Goal: Task Accomplishment & Management: Use online tool/utility

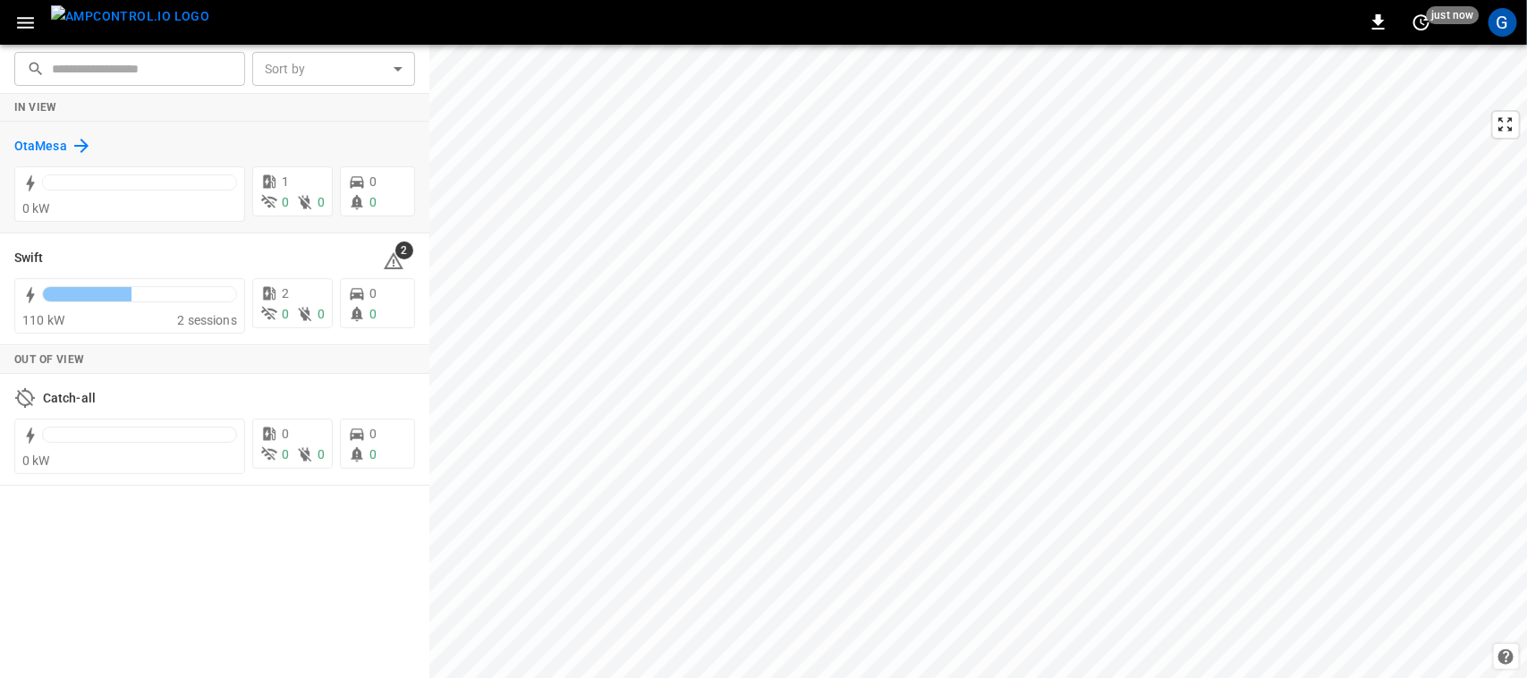
click at [50, 148] on h6 "OtaMesa" at bounding box center [40, 147] width 53 height 20
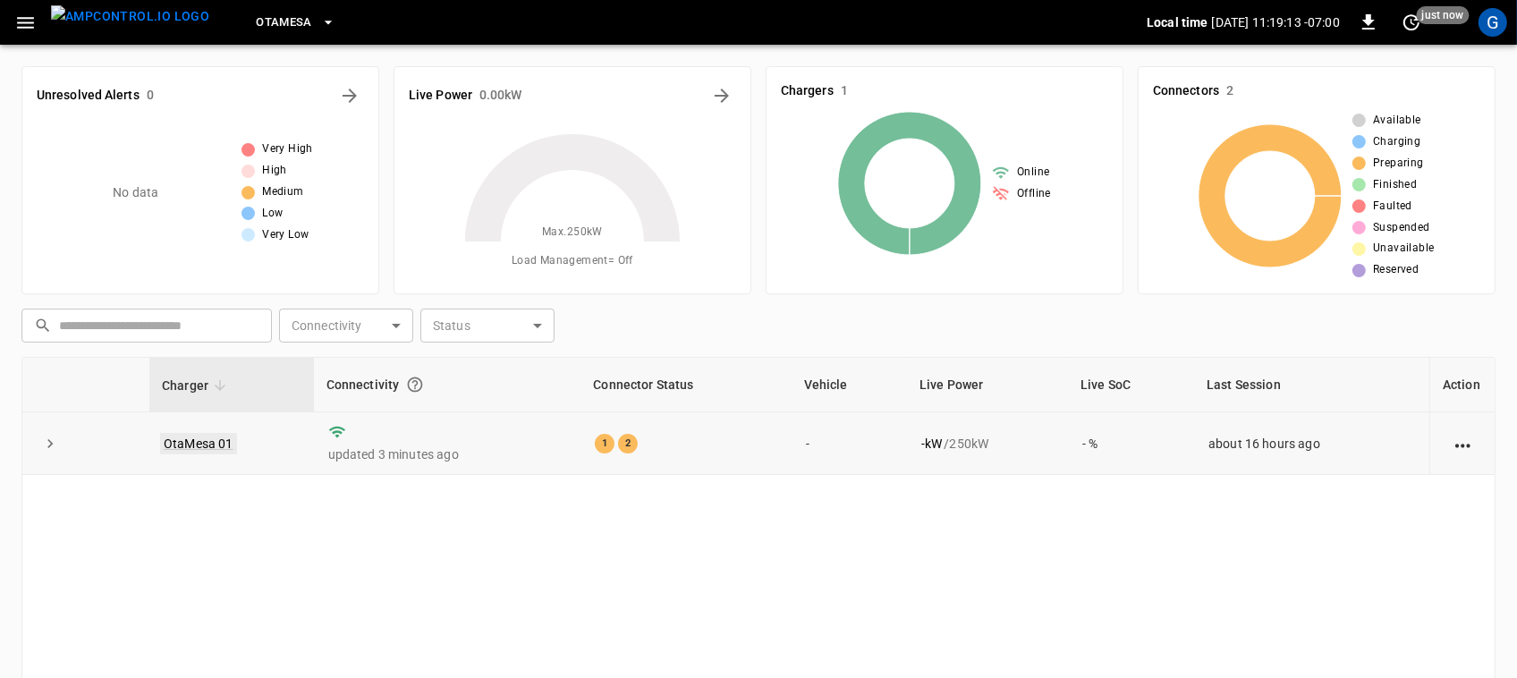
click at [210, 444] on link "OtaMesa 01" at bounding box center [198, 443] width 77 height 21
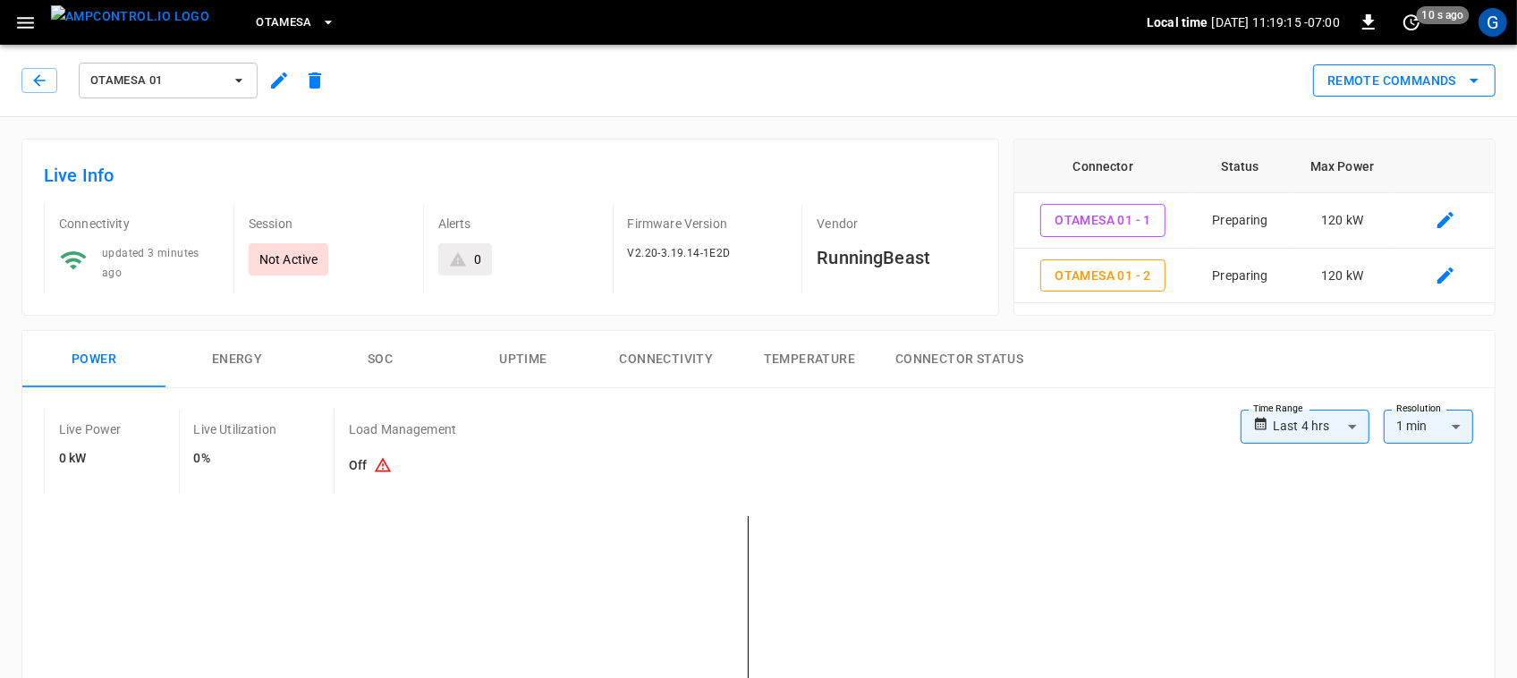
click at [1389, 76] on button "Remote Commands" at bounding box center [1404, 80] width 182 height 33
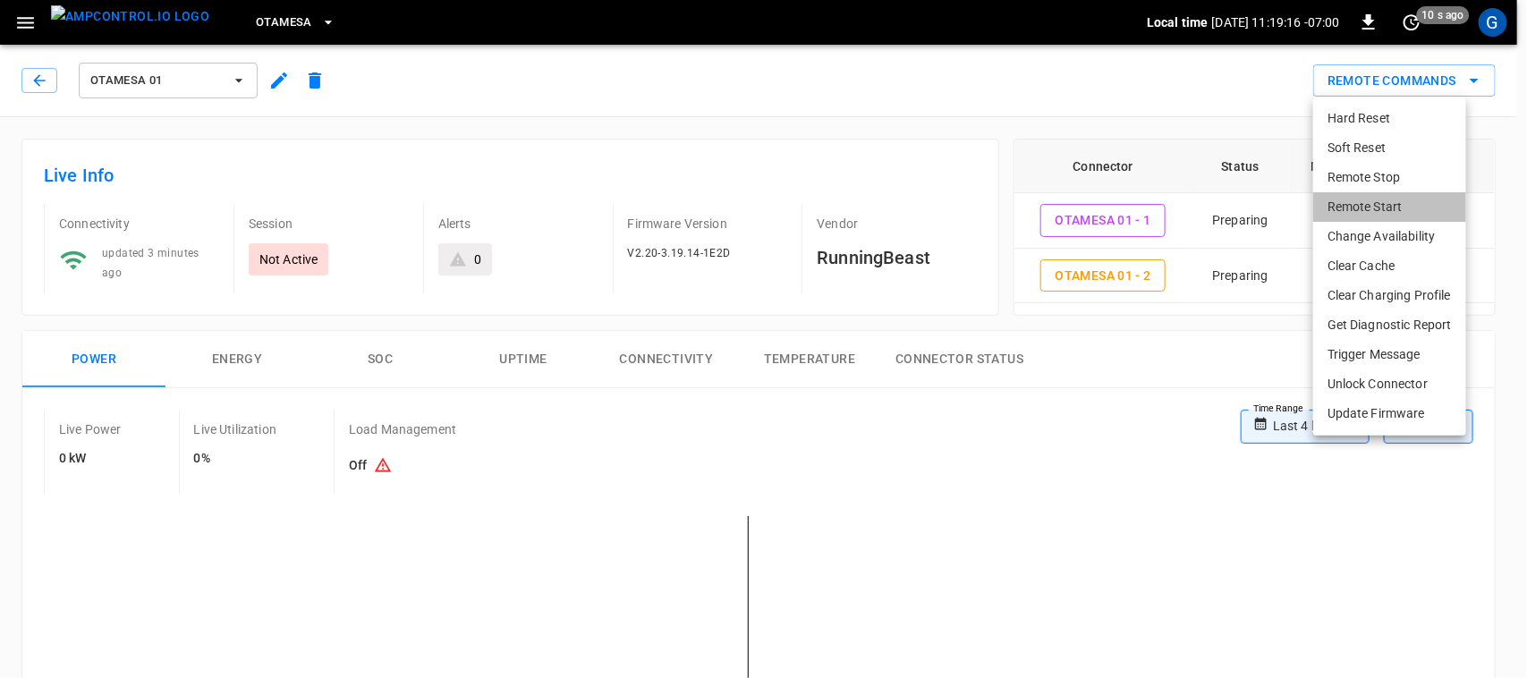
click at [1364, 198] on li "Remote Start" at bounding box center [1389, 207] width 153 height 30
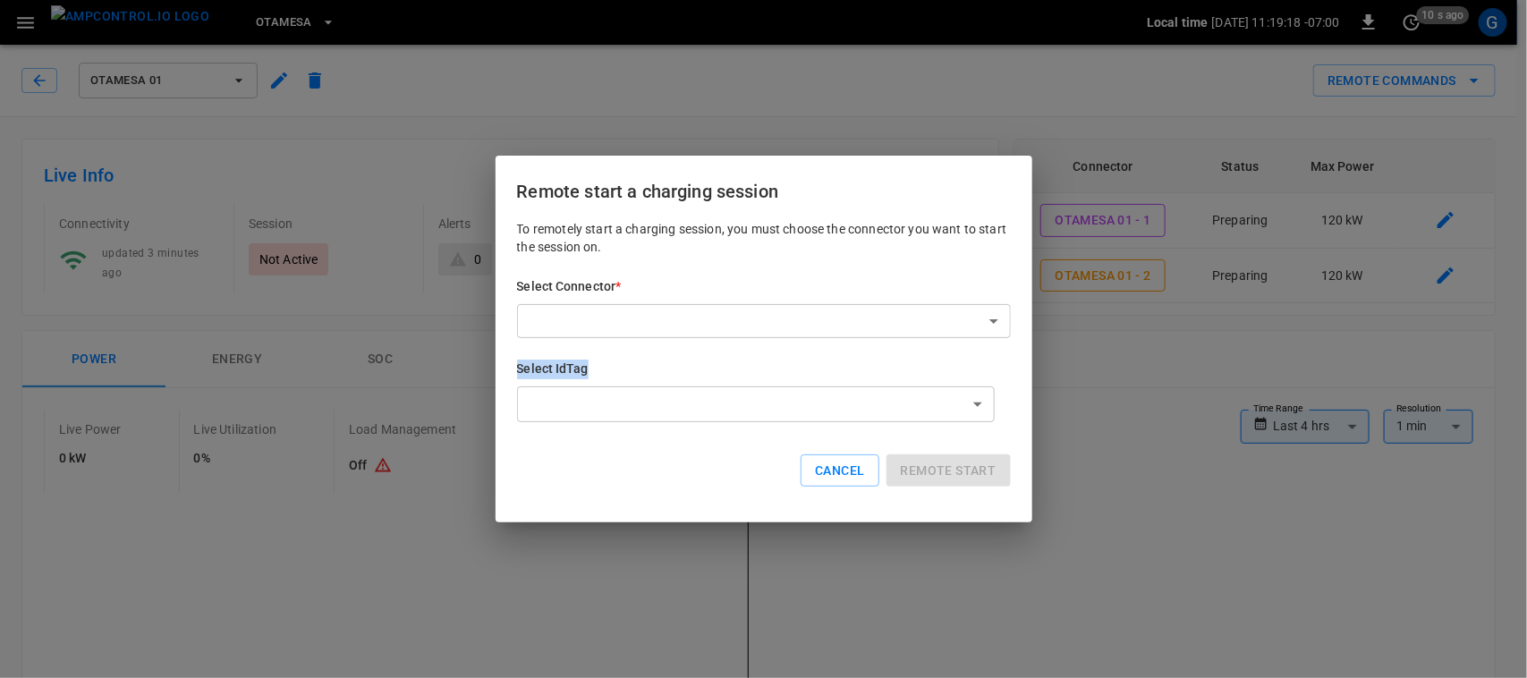
drag, startPoint x: 913, startPoint y: 338, endPoint x: 922, endPoint y: 319, distance: 20.8
click at [922, 319] on div "To remotely start a charging session, you must choose the connector you want to…" at bounding box center [764, 367] width 494 height 295
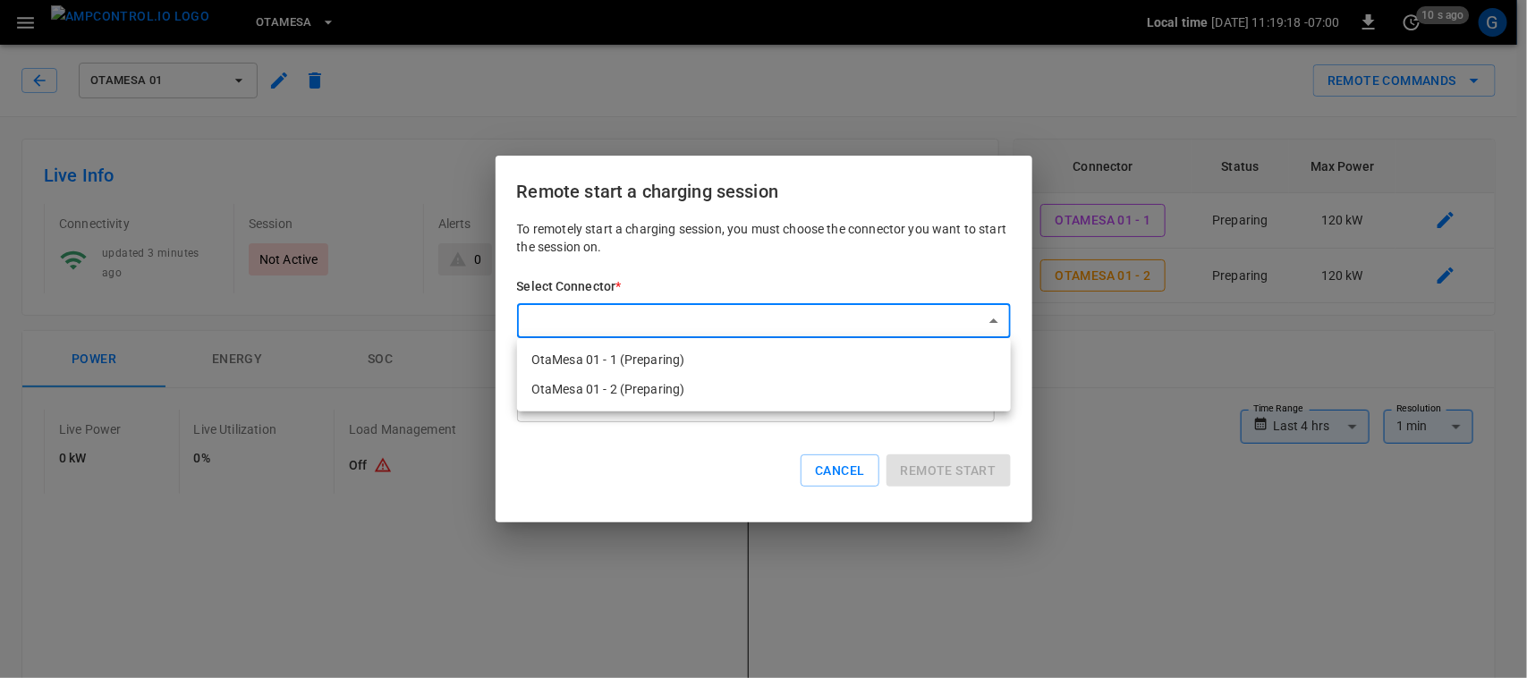
drag, startPoint x: 838, startPoint y: 367, endPoint x: 921, endPoint y: 351, distance: 84.7
click at [921, 351] on li "OtaMesa 01 - 1 (Preparing)" at bounding box center [764, 360] width 494 height 30
type input "**********"
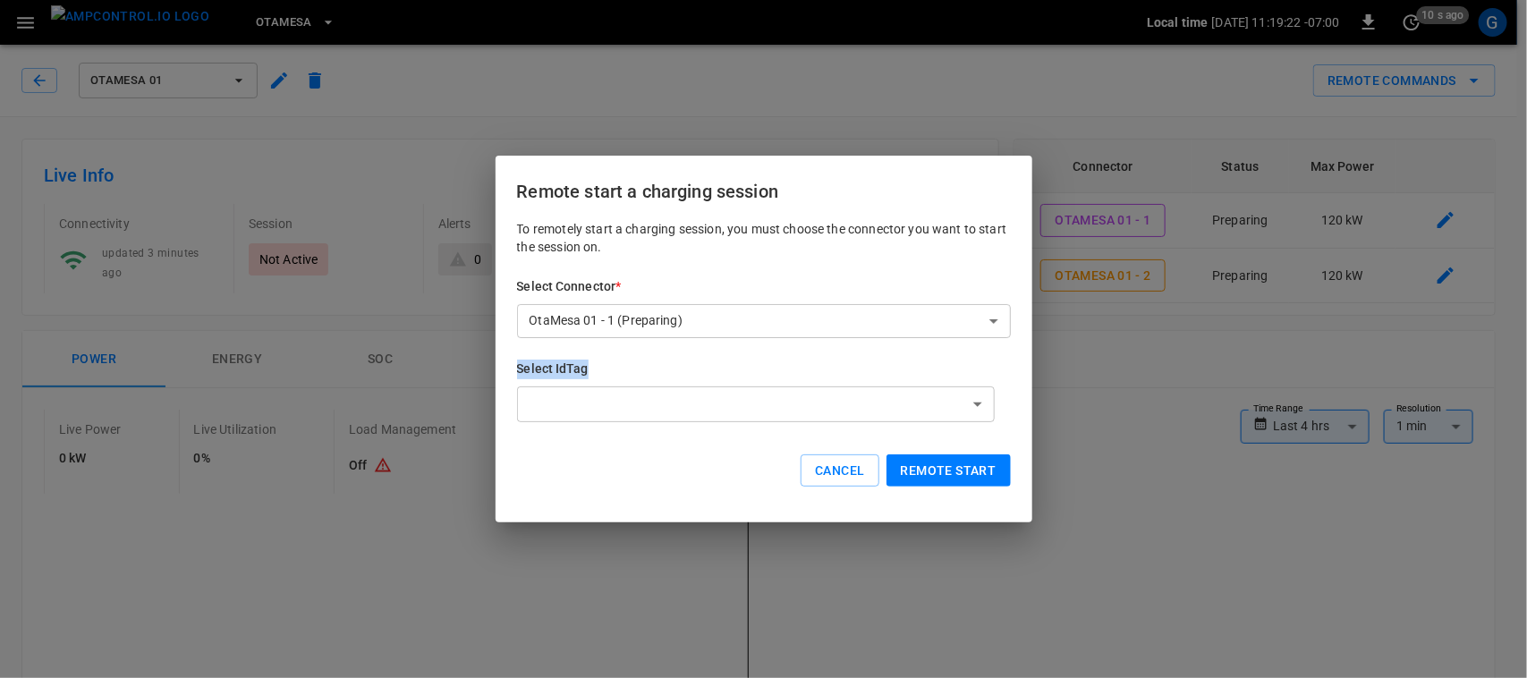
click at [954, 480] on button "Remote start" at bounding box center [948, 470] width 124 height 33
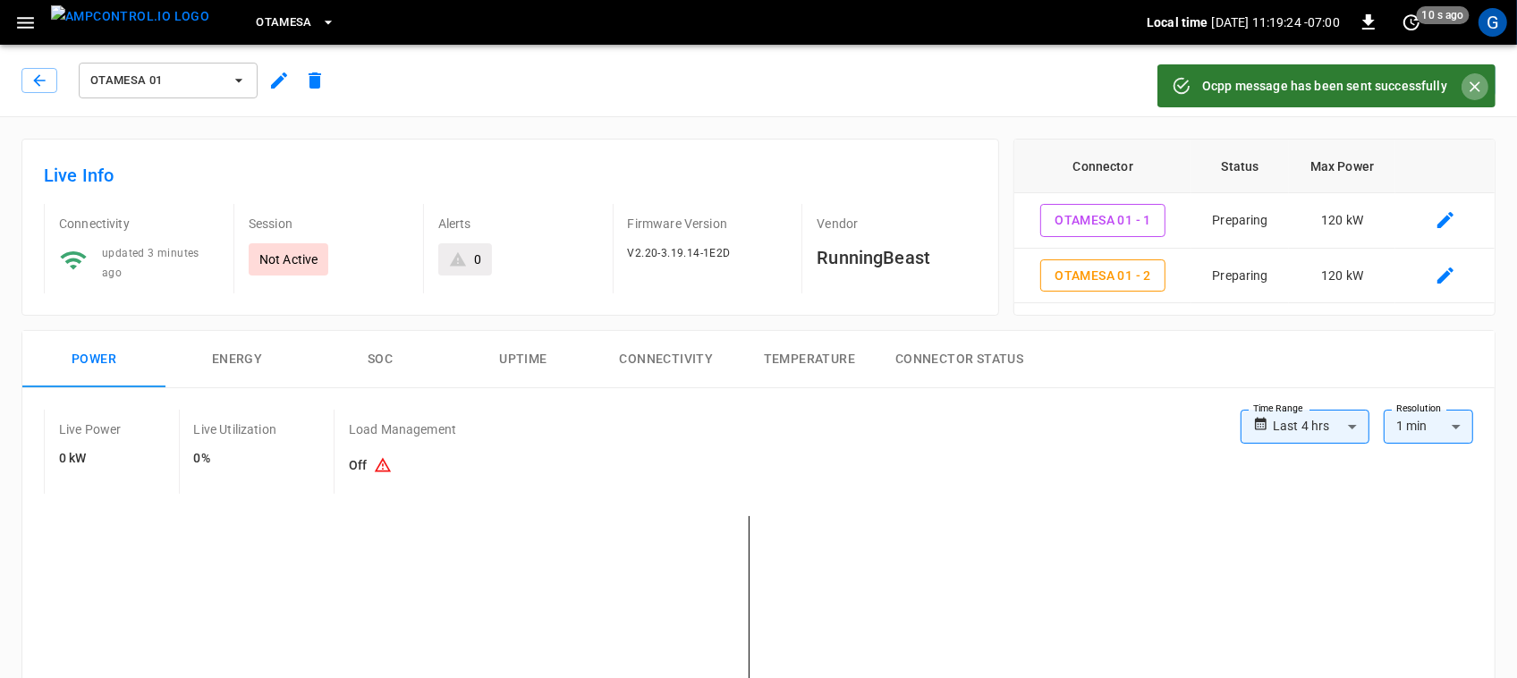
click at [1472, 87] on icon "Close" at bounding box center [1475, 87] width 18 height 18
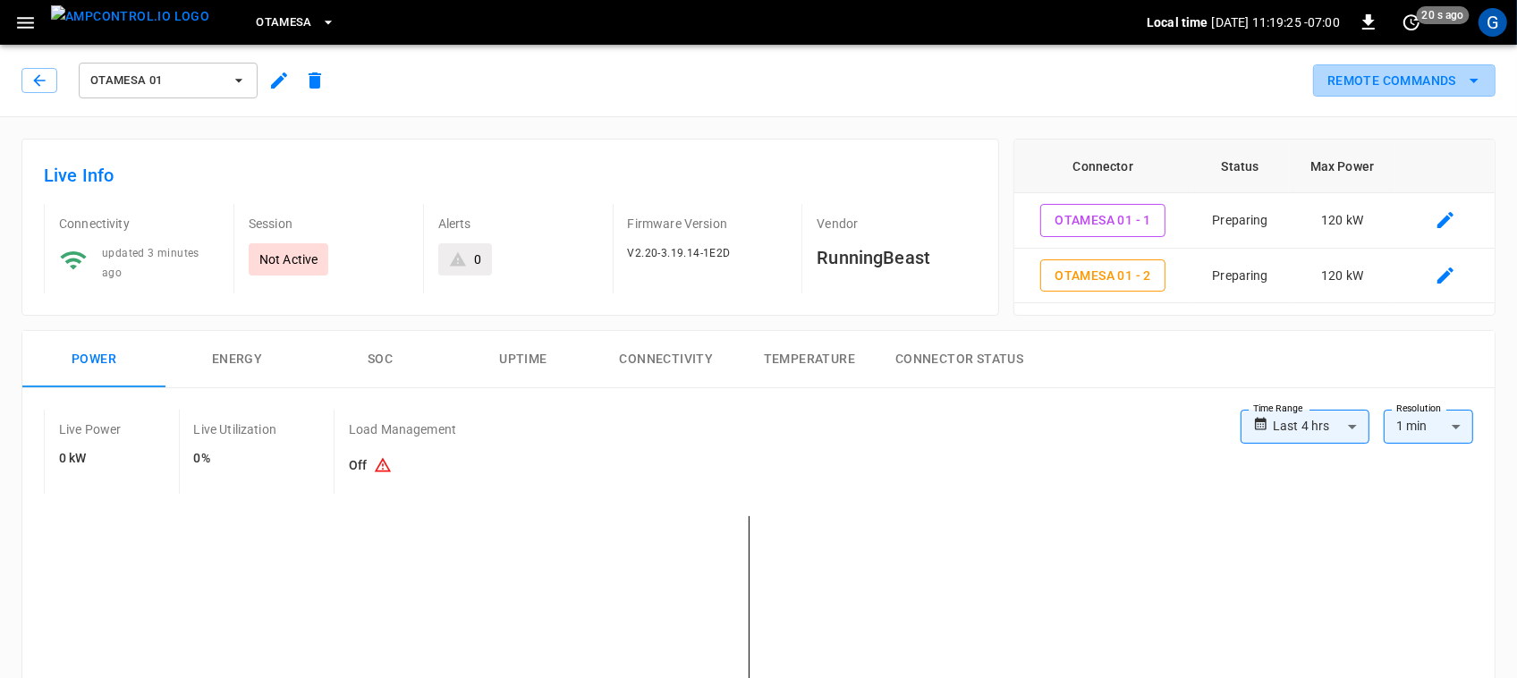
click at [1472, 87] on icon "remote commands options" at bounding box center [1473, 80] width 21 height 21
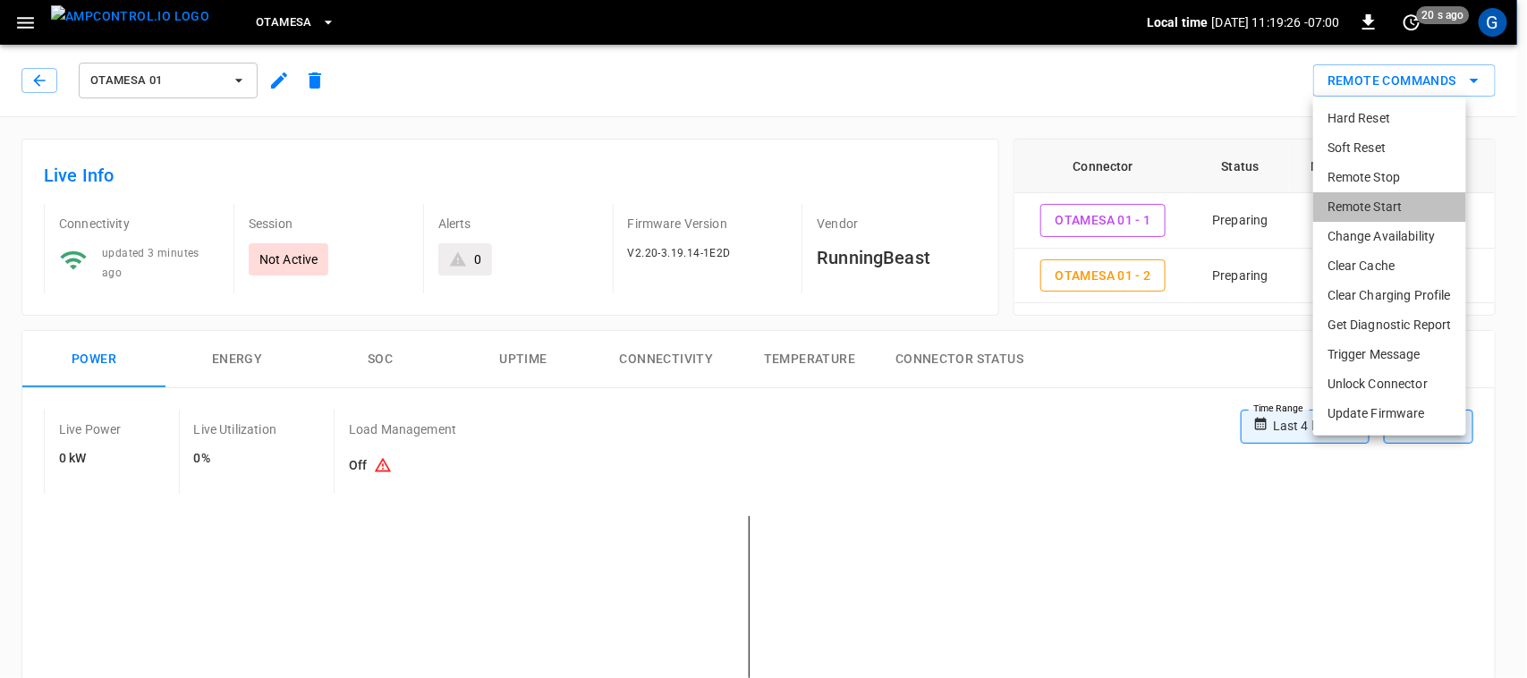
click at [1420, 212] on li "Remote Start" at bounding box center [1389, 207] width 153 height 30
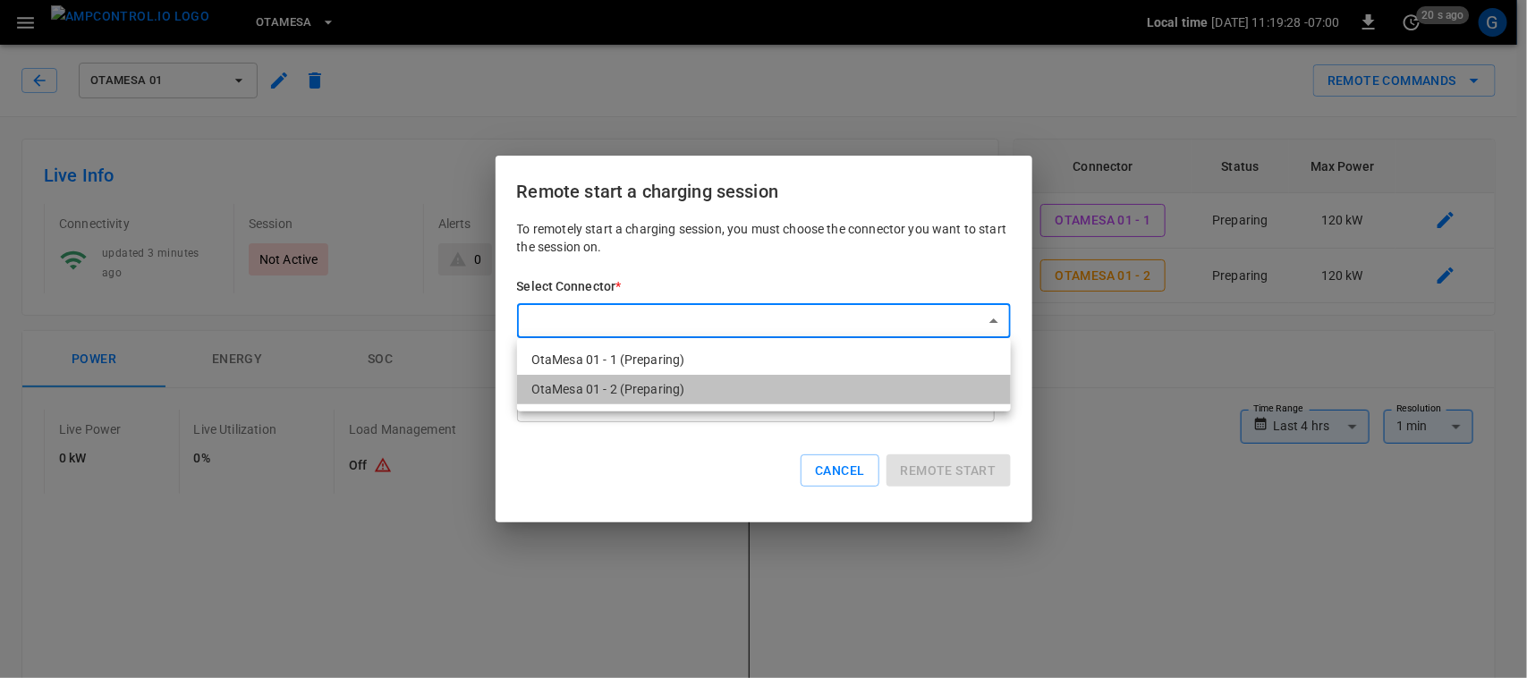
click at [891, 403] on li "OtaMesa 01 - 2 (Preparing)" at bounding box center [764, 390] width 494 height 30
type input "**********"
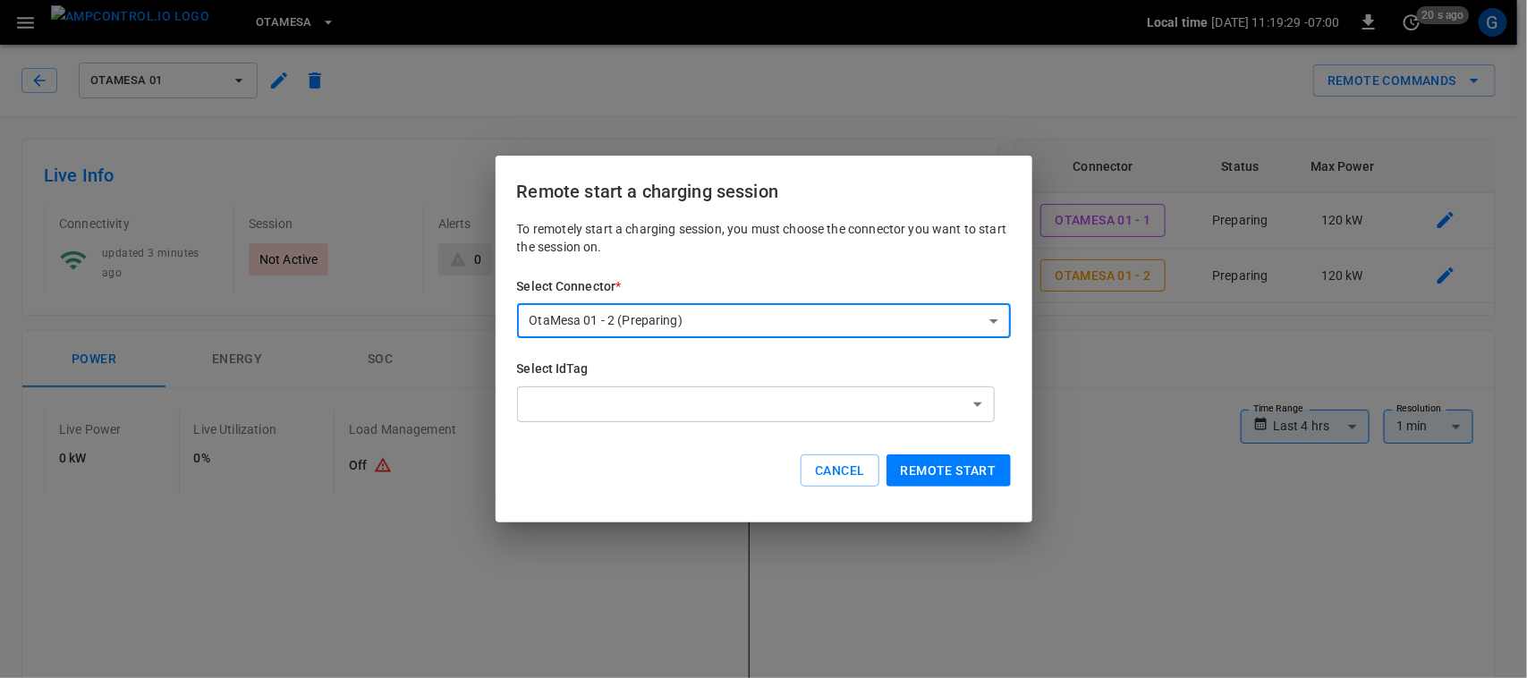
click at [930, 470] on button "Remote start" at bounding box center [948, 470] width 124 height 33
